Goal: Task Accomplishment & Management: Manage account settings

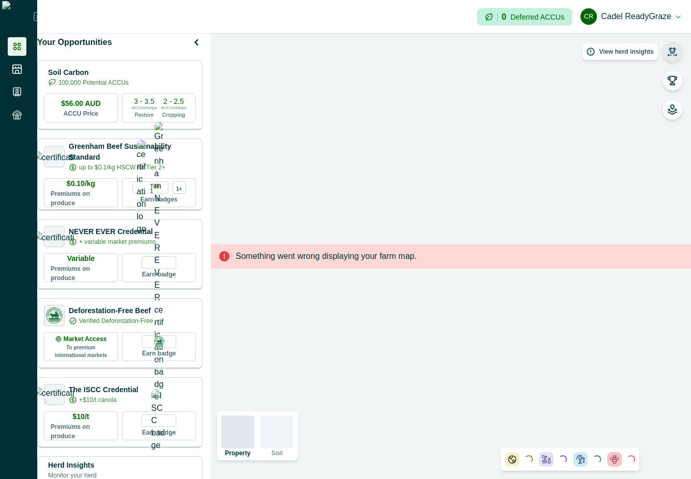
click at [666, 48] on button "button" at bounding box center [672, 51] width 21 height 21
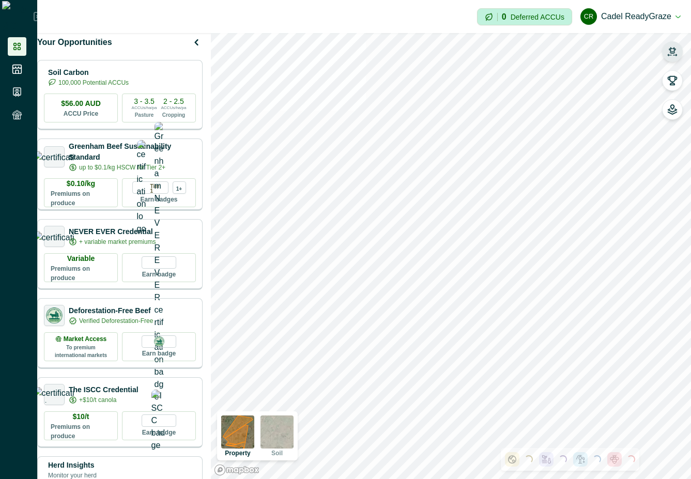
click at [674, 43] on button "button" at bounding box center [672, 51] width 21 height 21
click at [671, 43] on button "button" at bounding box center [672, 51] width 21 height 21
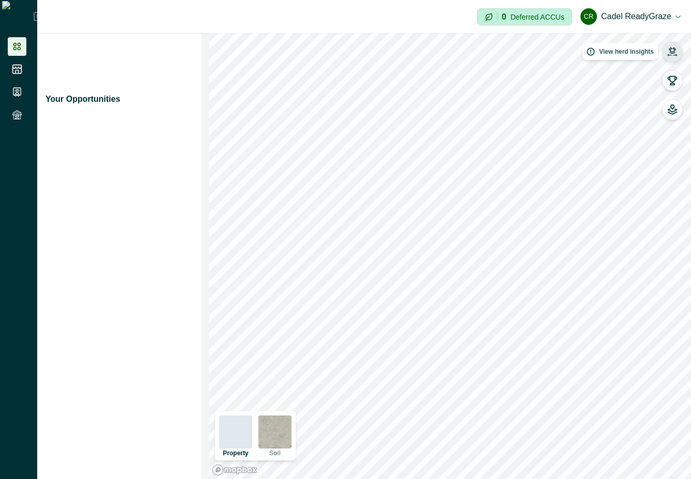
click at [670, 49] on icon "button" at bounding box center [672, 50] width 7 height 6
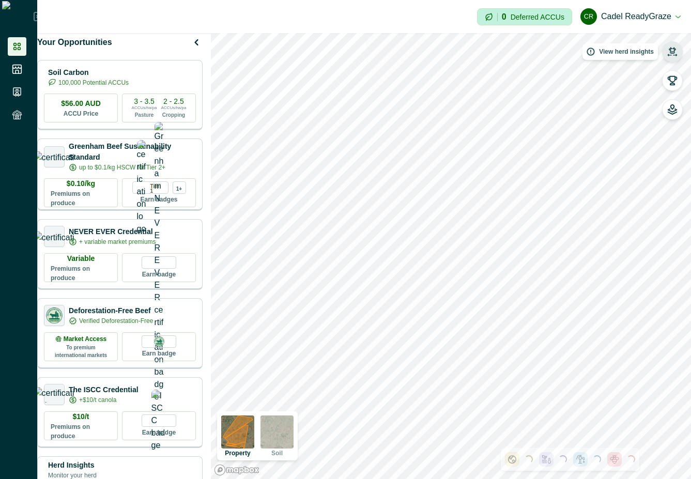
click at [671, 49] on icon "button" at bounding box center [672, 50] width 7 height 6
click at [669, 52] on icon "button" at bounding box center [672, 52] width 10 height 10
click at [675, 53] on icon "button" at bounding box center [672, 52] width 10 height 10
click at [672, 50] on icon "button" at bounding box center [672, 52] width 10 height 10
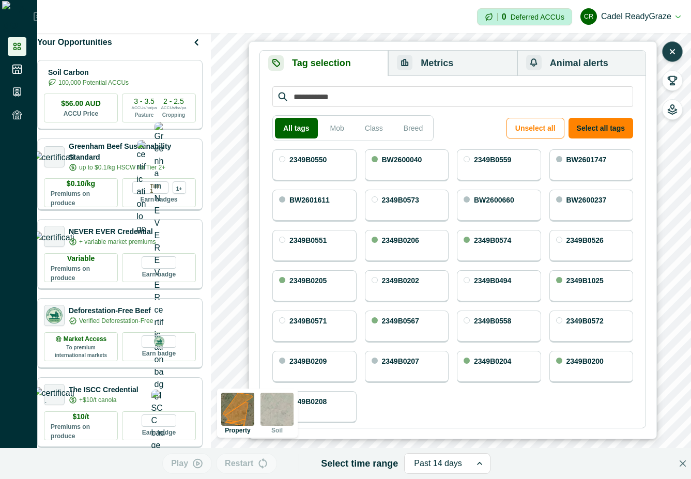
click at [672, 50] on icon "button" at bounding box center [672, 52] width 10 height 10
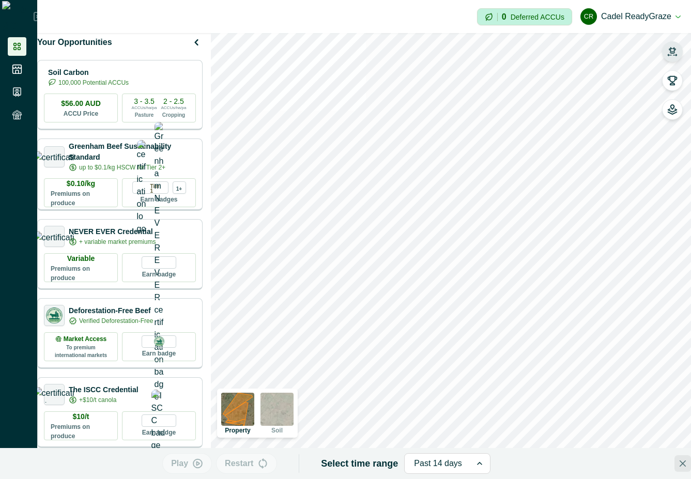
click at [674, 468] on button "Close" at bounding box center [682, 463] width 17 height 17
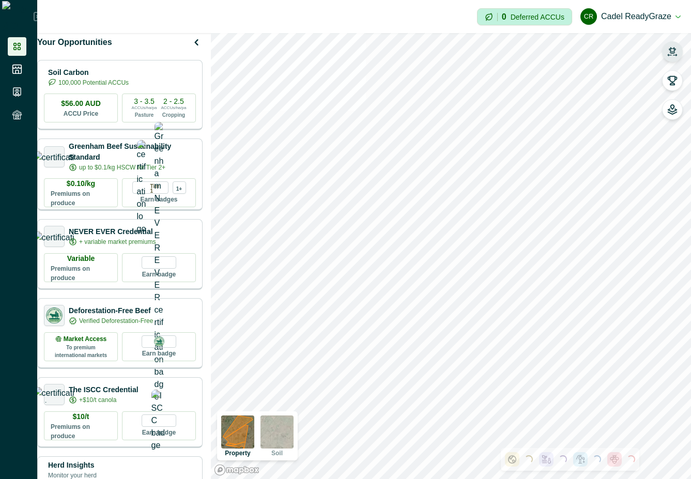
click at [673, 45] on button "button" at bounding box center [672, 51] width 21 height 21
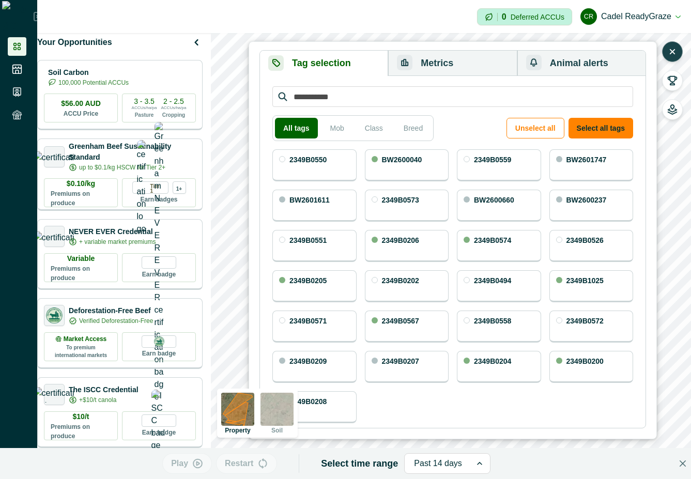
click at [670, 51] on icon "button" at bounding box center [672, 52] width 10 height 10
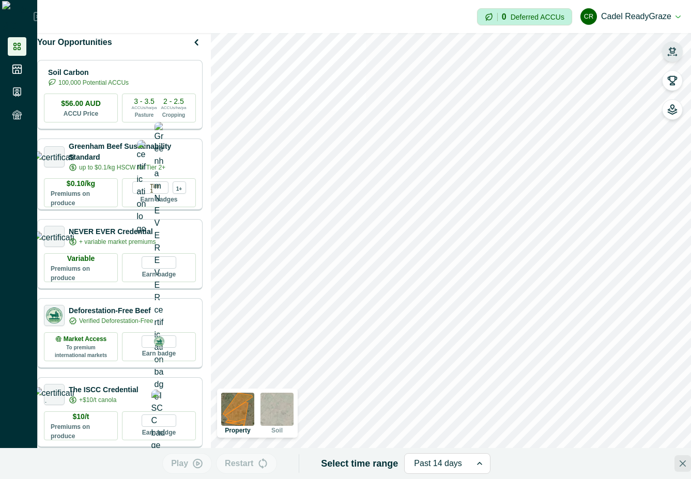
click at [674, 467] on button "Close" at bounding box center [682, 463] width 17 height 17
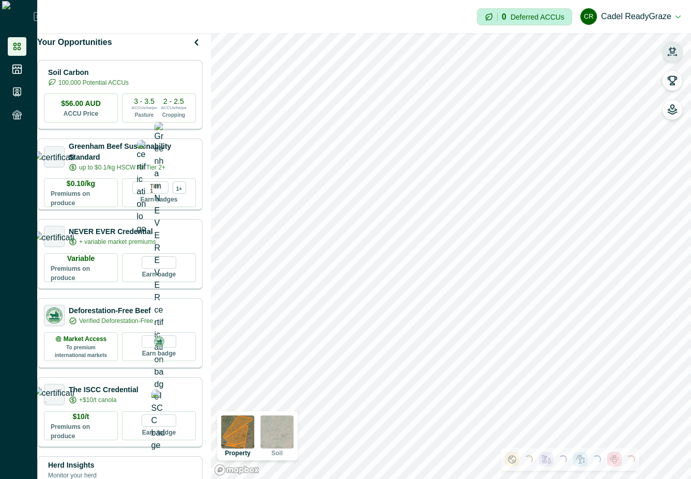
click at [674, 44] on button "button" at bounding box center [672, 51] width 21 height 21
click at [674, 50] on icon "button" at bounding box center [672, 52] width 10 height 10
click at [666, 49] on button "button" at bounding box center [672, 51] width 21 height 21
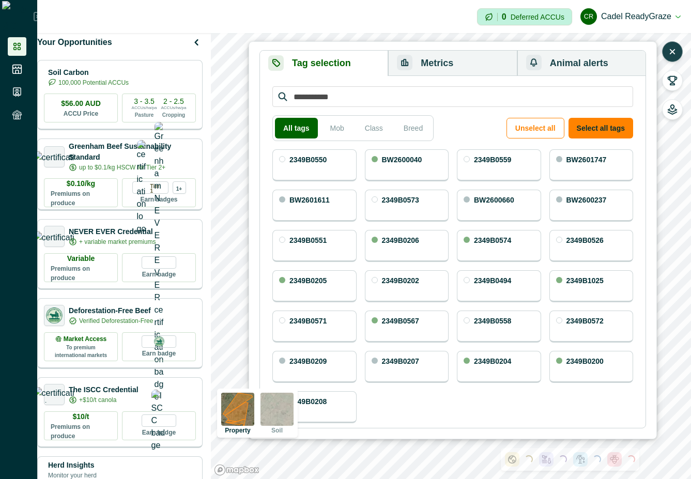
click at [666, 49] on button "button" at bounding box center [672, 51] width 21 height 21
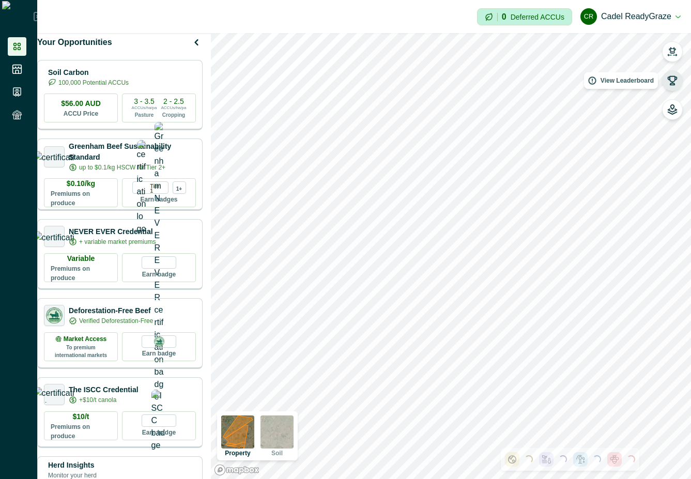
click at [672, 79] on icon "button" at bounding box center [672, 80] width 10 height 10
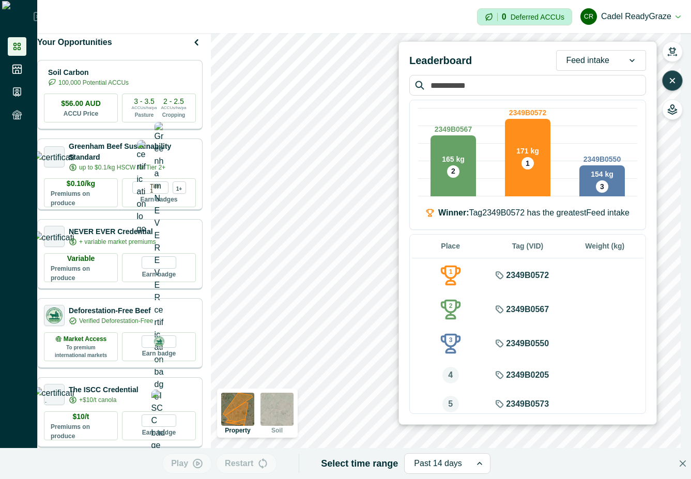
click at [672, 80] on icon "button" at bounding box center [672, 81] width 4 height 4
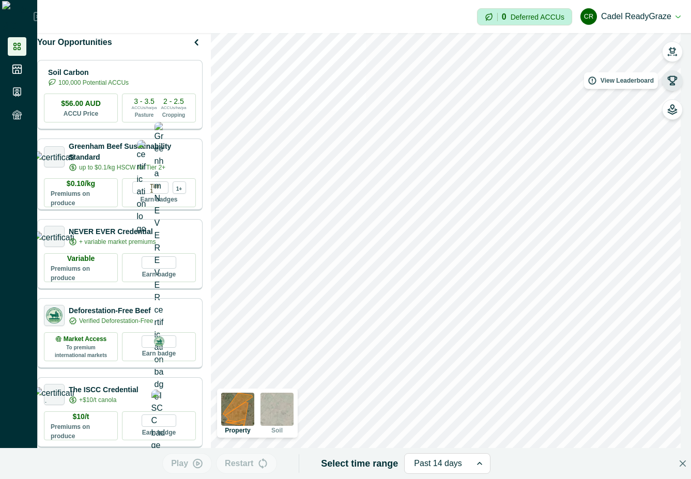
click at [672, 80] on icon "button" at bounding box center [672, 80] width 10 height 10
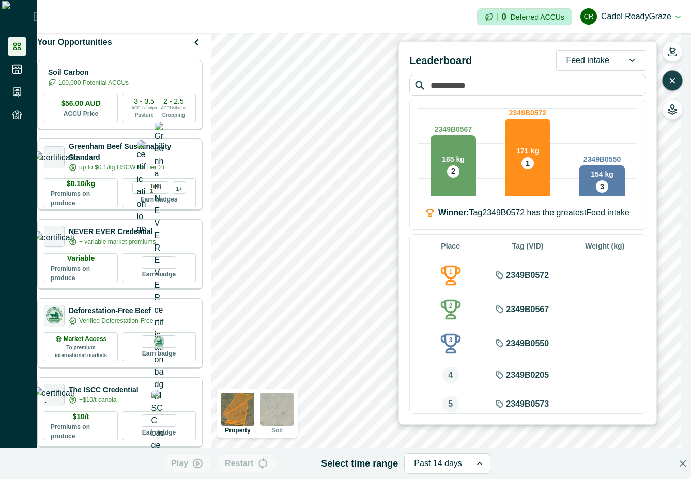
click at [672, 80] on icon "button" at bounding box center [672, 81] width 4 height 4
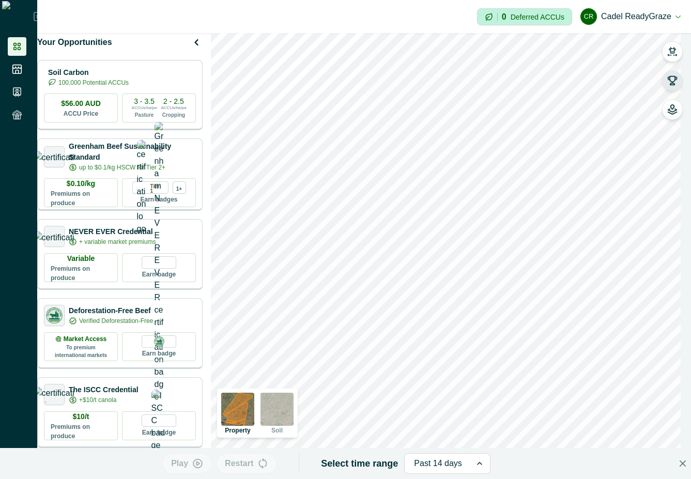
click at [672, 80] on icon "button" at bounding box center [672, 80] width 10 height 10
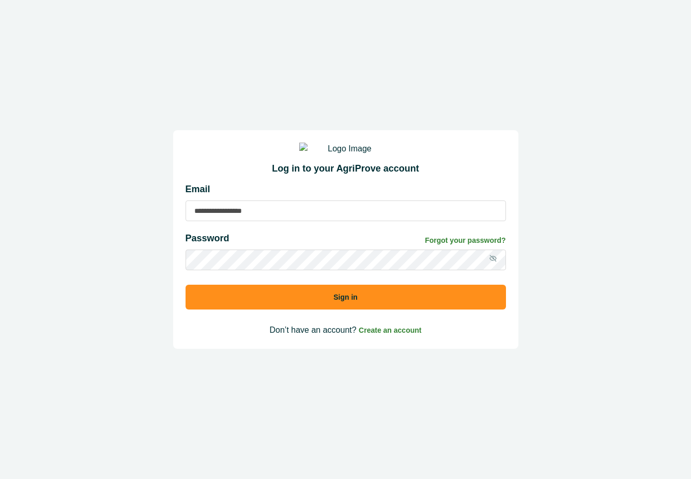
type input "**********"
click at [394, 309] on button "Sign in" at bounding box center [345, 297] width 320 height 25
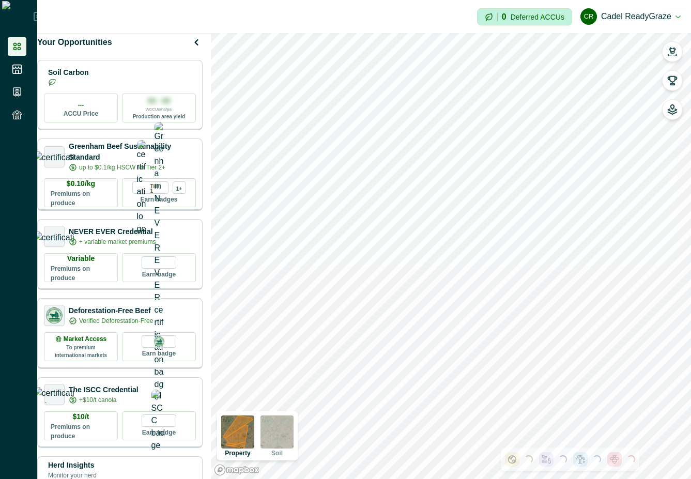
click at [222, 21] on button "[PERSON_NAME] ReadyGraze" at bounding box center [630, 16] width 100 height 25
click at [222, 47] on button "Sign out" at bounding box center [622, 46] width 115 height 17
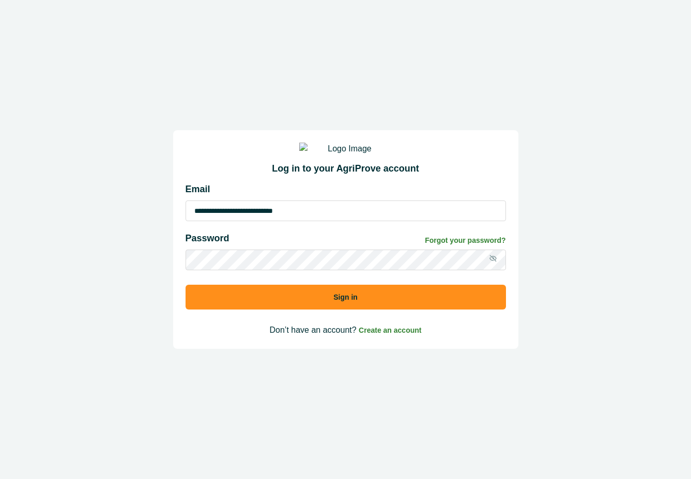
click at [222, 218] on input "**********" at bounding box center [345, 210] width 320 height 21
type input "**********"
click at [222, 300] on button "Sign in" at bounding box center [345, 297] width 320 height 25
